Goal: Transaction & Acquisition: Book appointment/travel/reservation

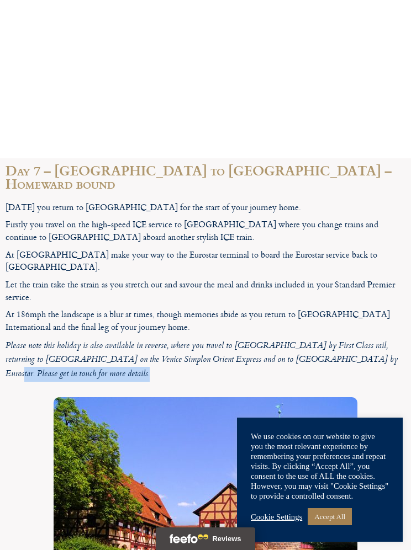
scroll to position [4108, 0]
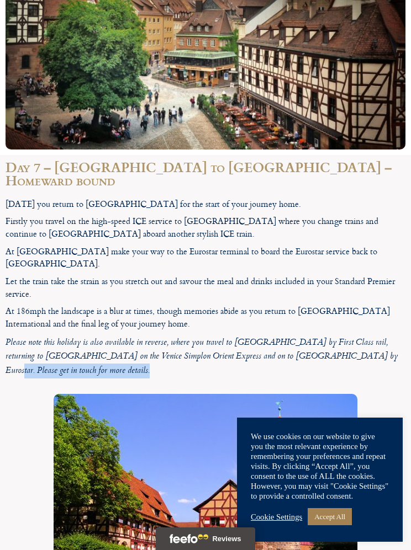
click at [28, 394] on div at bounding box center [206, 508] width 400 height 228
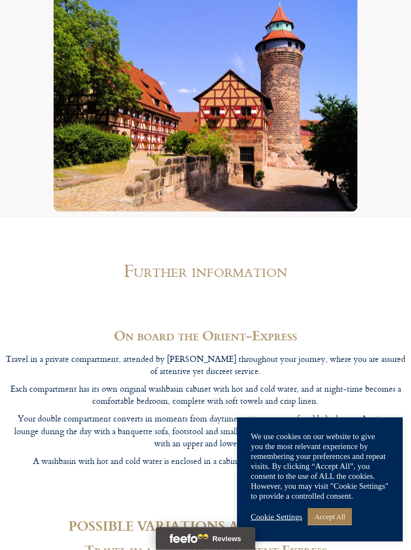
scroll to position [4519, 0]
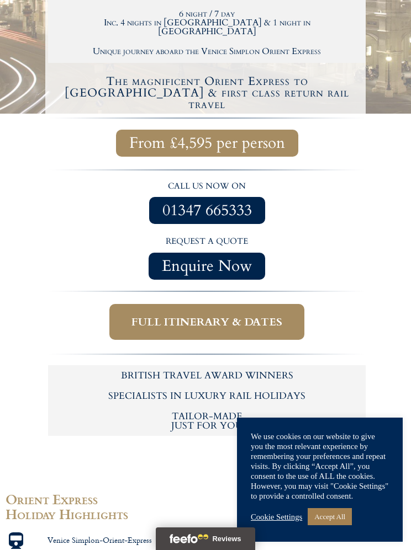
scroll to position [493, 0]
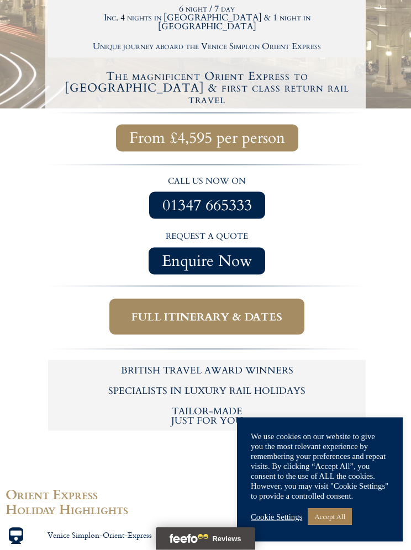
click at [152, 310] on span "Full itinerary & dates" at bounding box center [206, 317] width 151 height 14
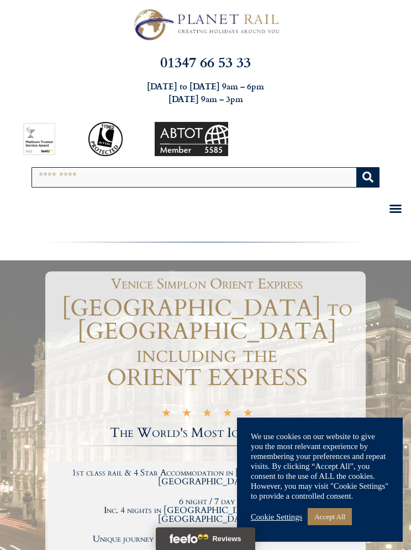
click at [402, 204] on div "Menu Toggle" at bounding box center [395, 209] width 20 height 20
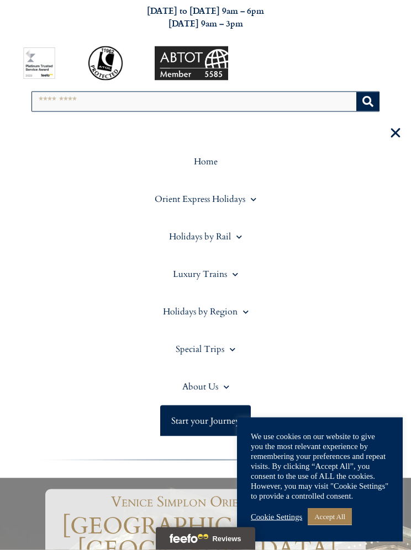
scroll to position [77, 0]
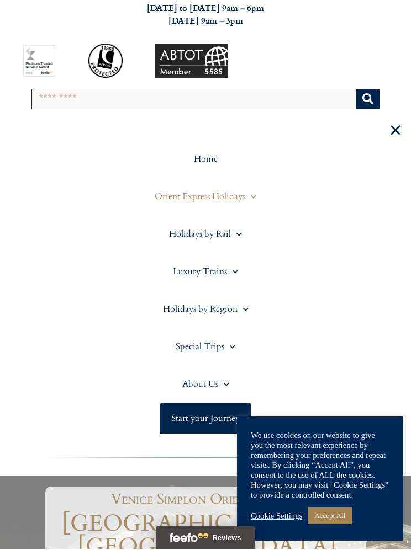
click at [171, 194] on link "Orient Express Holidays" at bounding box center [206, 198] width 400 height 38
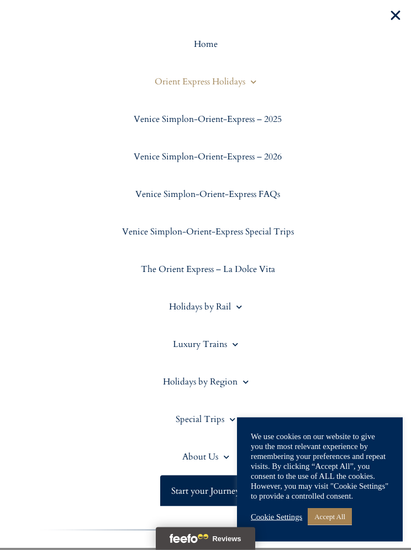
scroll to position [194, 0]
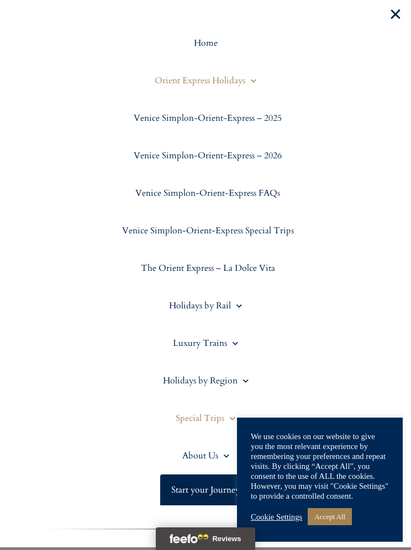
click at [189, 421] on link "Special Trips" at bounding box center [206, 419] width 400 height 38
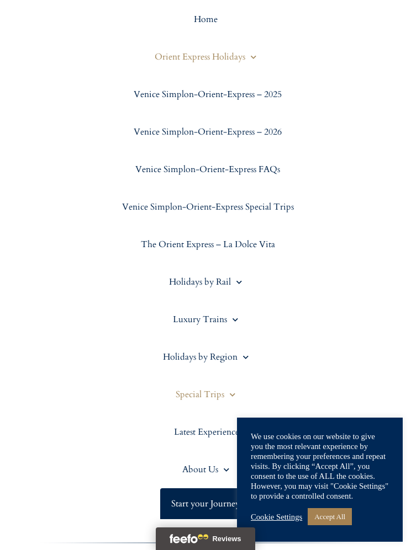
scroll to position [217, 0]
click at [183, 281] on link "Holidays by Rail" at bounding box center [206, 283] width 400 height 38
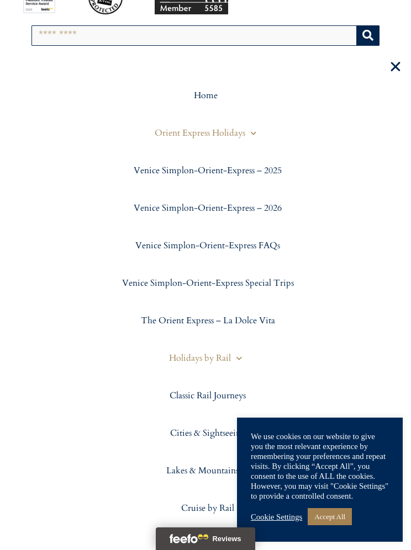
scroll to position [141, 0]
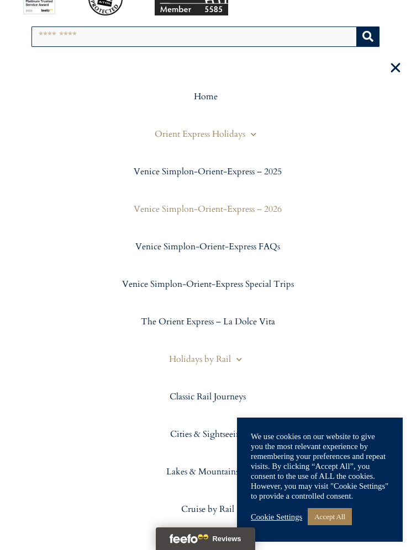
click at [151, 209] on link "Venice Simplon-Orient-Express – 2026" at bounding box center [206, 209] width 400 height 38
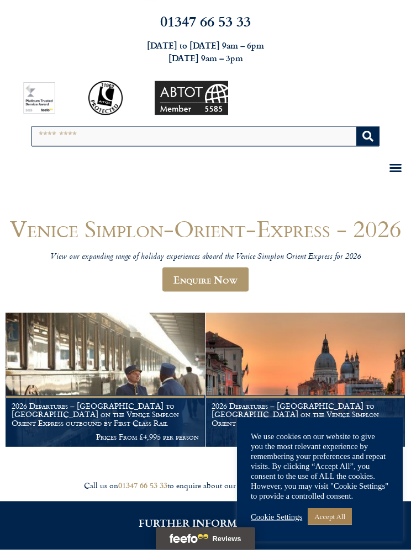
scroll to position [41, 0]
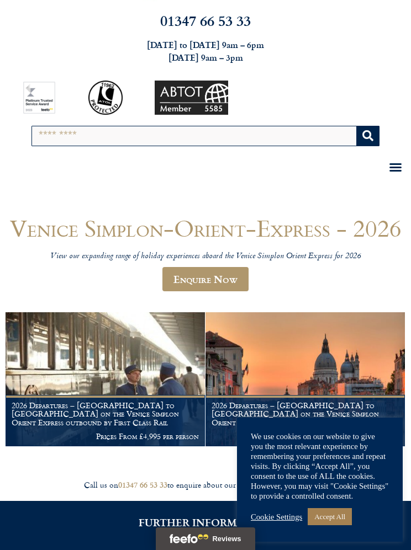
click at [286, 414] on h1 "2026 Departures – [GEOGRAPHIC_DATA] to [GEOGRAPHIC_DATA] on the Venice Simplon …" at bounding box center [304, 414] width 187 height 26
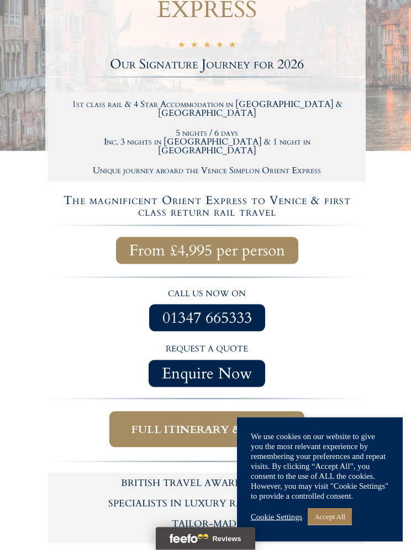
scroll to position [417, 0]
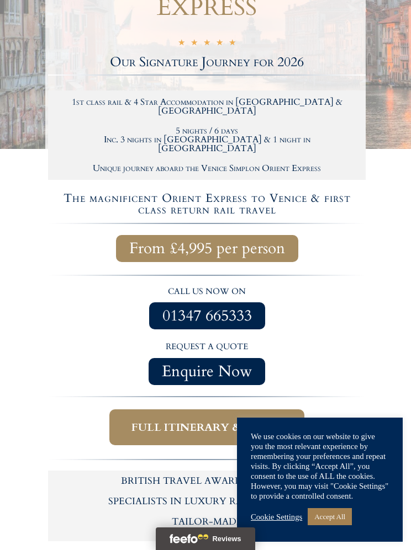
click at [165, 421] on span "Full itinerary & dates" at bounding box center [206, 428] width 151 height 14
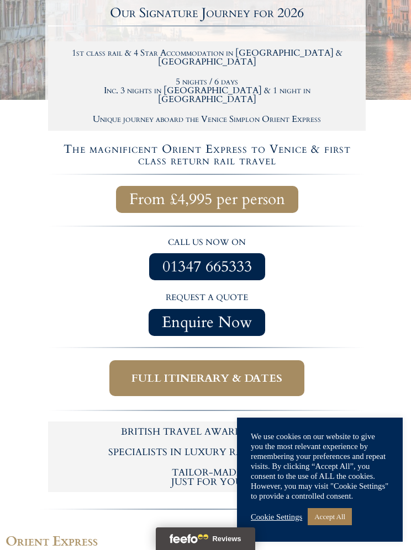
scroll to position [466, 0]
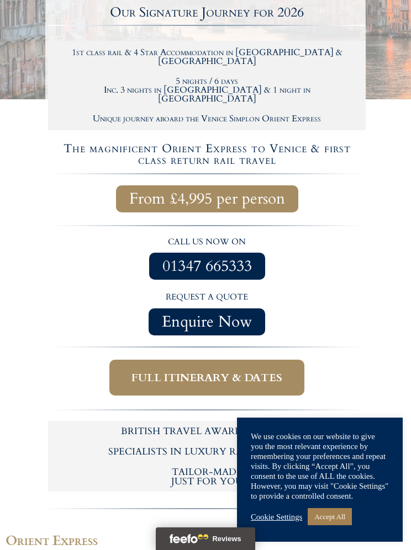
click at [192, 371] on span "Full itinerary & dates" at bounding box center [206, 378] width 151 height 14
click at [79, 309] on div "Enquire Now" at bounding box center [207, 322] width 306 height 27
click at [178, 371] on span "Full itinerary & dates" at bounding box center [206, 378] width 151 height 14
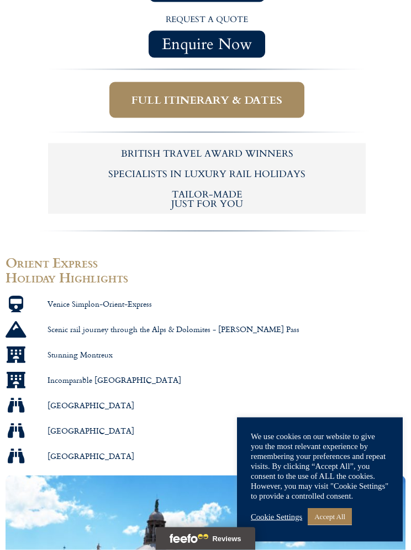
scroll to position [745, 0]
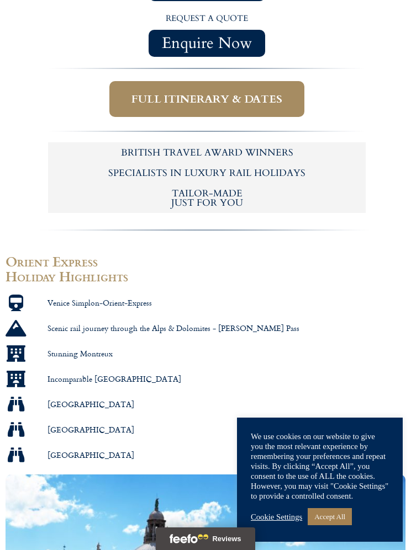
click at [201, 92] on span "Full itinerary & dates" at bounding box center [206, 99] width 151 height 14
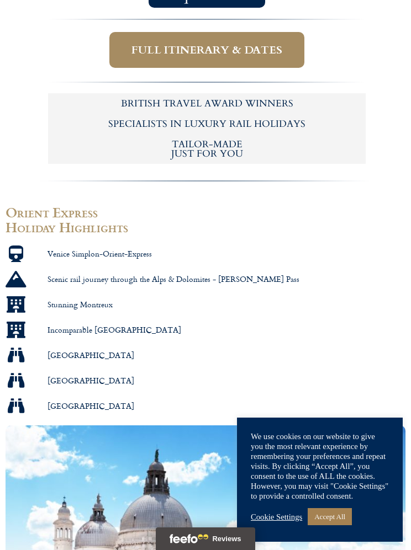
scroll to position [795, 0]
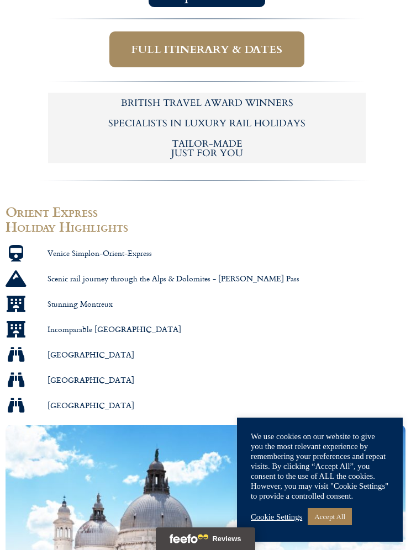
click at [196, 42] on span "Full itinerary & dates" at bounding box center [206, 49] width 151 height 14
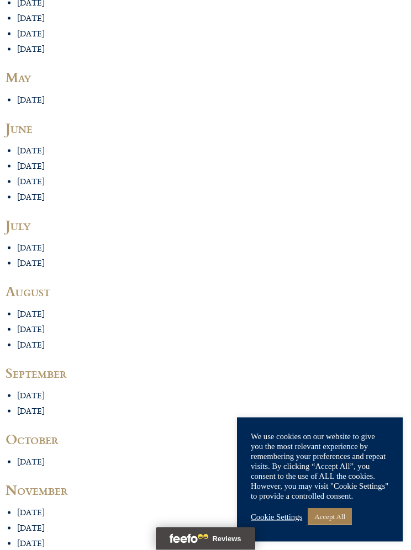
scroll to position [2016, 0]
click at [28, 406] on li "13th September" at bounding box center [211, 411] width 388 height 10
click at [31, 406] on li "13th September" at bounding box center [211, 411] width 388 height 10
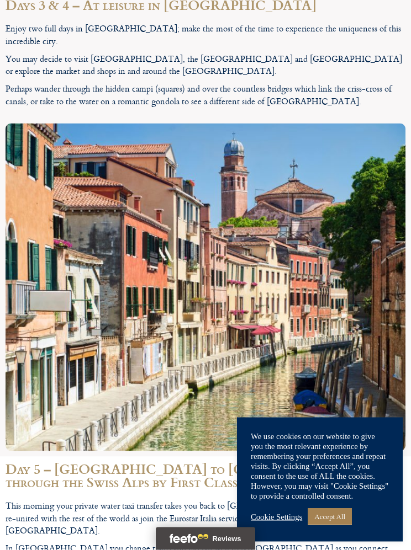
scroll to position [4190, 0]
